Goal: Task Accomplishment & Management: Complete application form

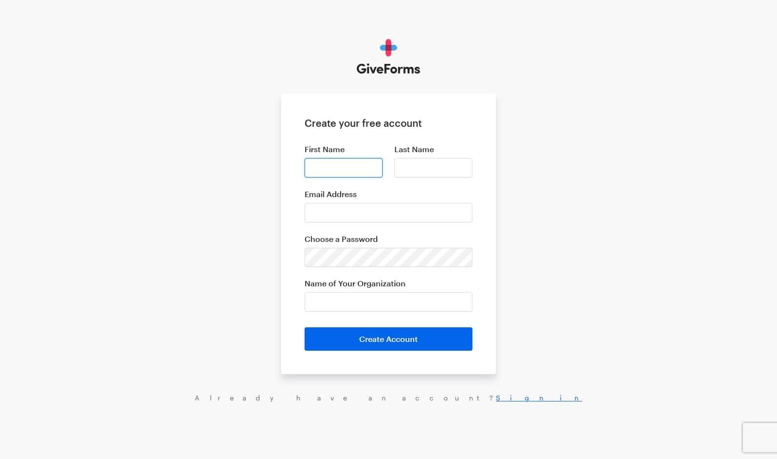
click at [351, 162] on input "First Name" at bounding box center [344, 168] width 78 height 20
type input "Jeannette"
type input "Hamann"
type input "abvmjeannette@yahoo.com"
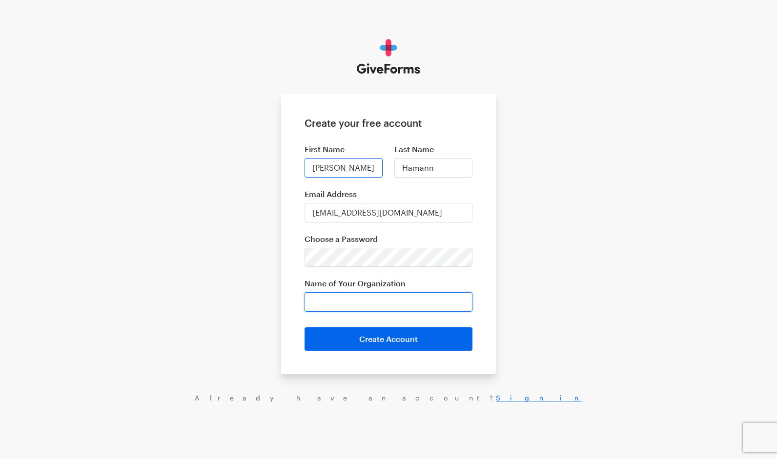
type input "Assumption of the Blessed Virgin Mary"
click at [457, 299] on input "Assumption of the Blessed Virgin Mary" at bounding box center [389, 302] width 168 height 20
drag, startPoint x: 457, startPoint y: 299, endPoint x: 307, endPoint y: 313, distance: 151.1
click at [307, 313] on form "Create your free account First Name Jeannette Last Name Hamann Email Address ab…" at bounding box center [388, 234] width 215 height 281
type input "Image of God Institute"
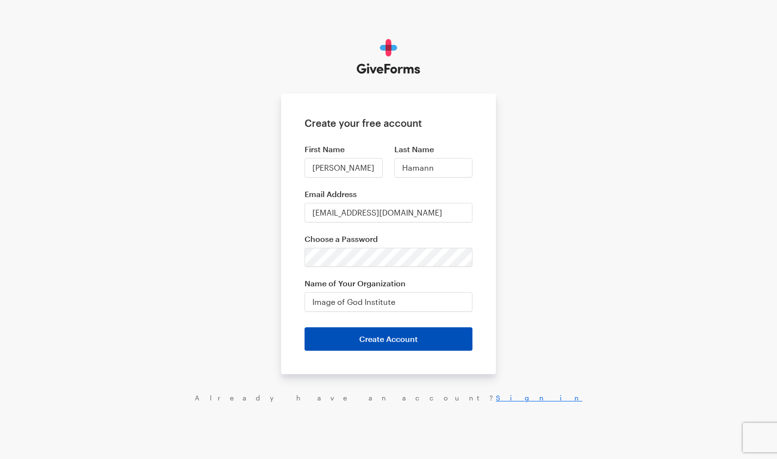
click at [363, 336] on button "Create Account" at bounding box center [389, 339] width 168 height 23
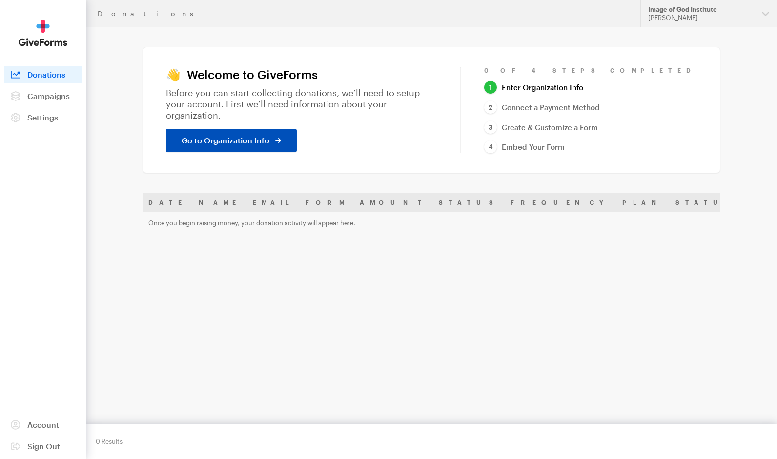
click at [222, 135] on span "Go to Organization Info" at bounding box center [226, 141] width 88 height 12
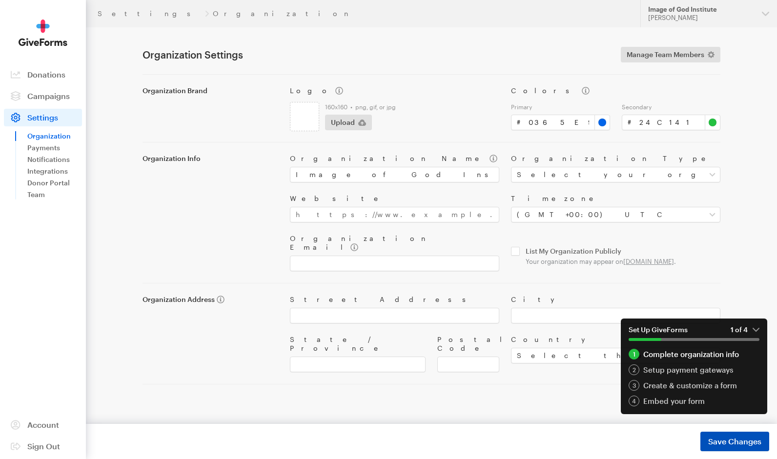
click at [732, 445] on span "Save Changes" at bounding box center [734, 442] width 53 height 12
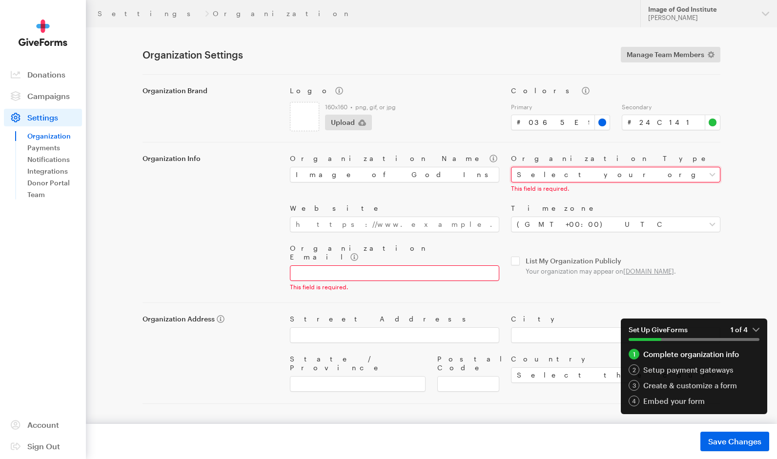
click at [712, 174] on select "Select your organization type Nonprofit Education Religious Political Other" at bounding box center [615, 175] width 209 height 16
select select "religious"
click at [511, 167] on select "Select your organization type Nonprofit Education Religious Political Other" at bounding box center [615, 175] width 209 height 16
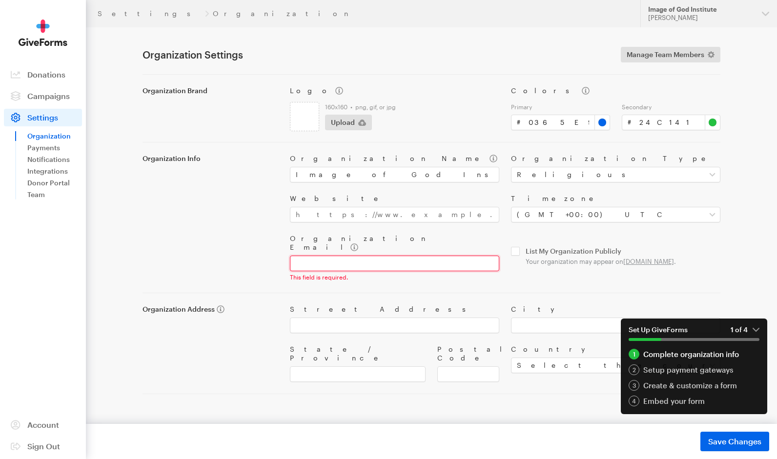
click at [435, 256] on input "Organization Email" at bounding box center [394, 264] width 209 height 16
type input "[EMAIL_ADDRESS][DOMAIN_NAME]"
type input "1201 Highland Circle Drive"
type input "Wentzville"
type input "MO"
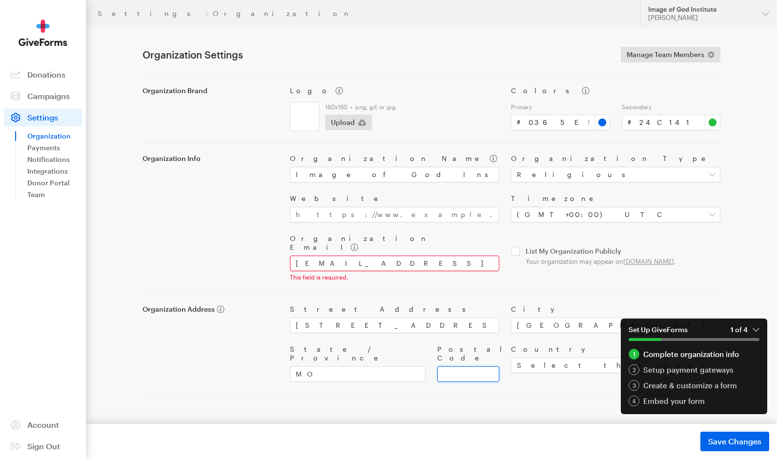
type input "63385"
select select "US"
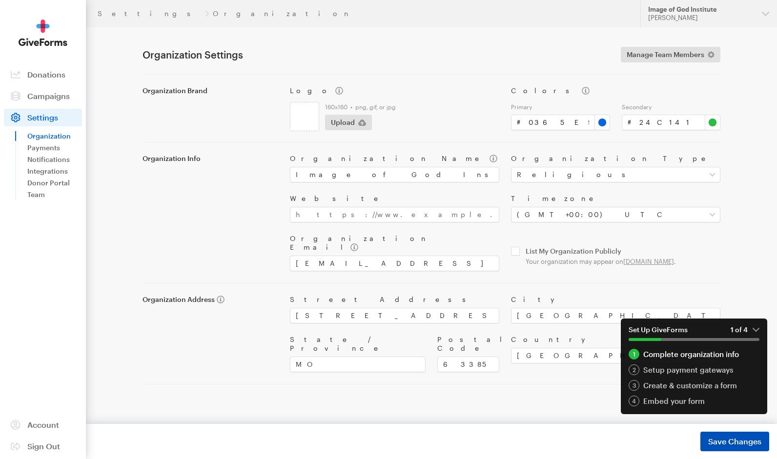
click at [712, 438] on span "Save Changes" at bounding box center [734, 442] width 53 height 12
click at [106, 14] on link "Settings" at bounding box center [149, 14] width 103 height 8
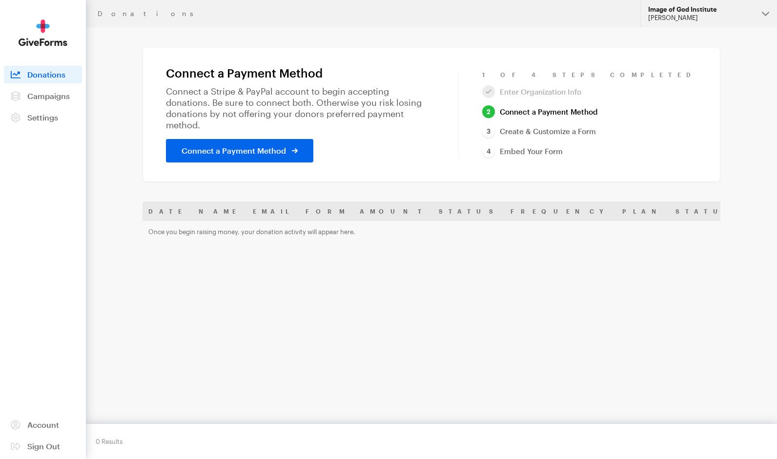
click at [767, 12] on button "Image of God Institute [PERSON_NAME]" at bounding box center [709, 13] width 137 height 27
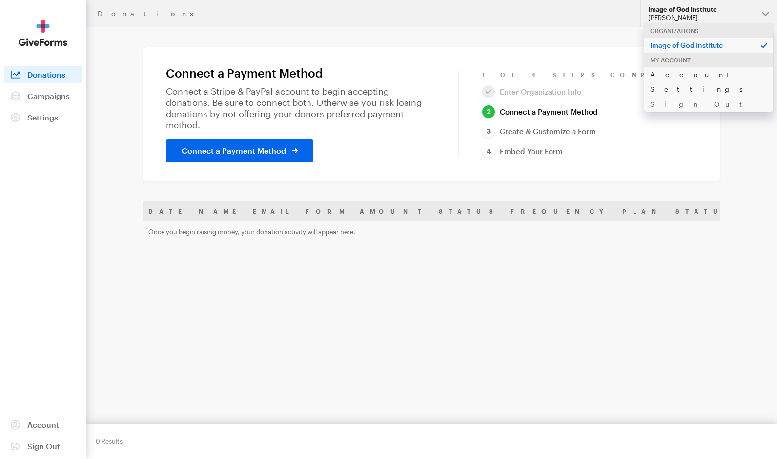
click at [681, 75] on link "Account Settings" at bounding box center [708, 82] width 129 height 30
